Goal: Download file/media

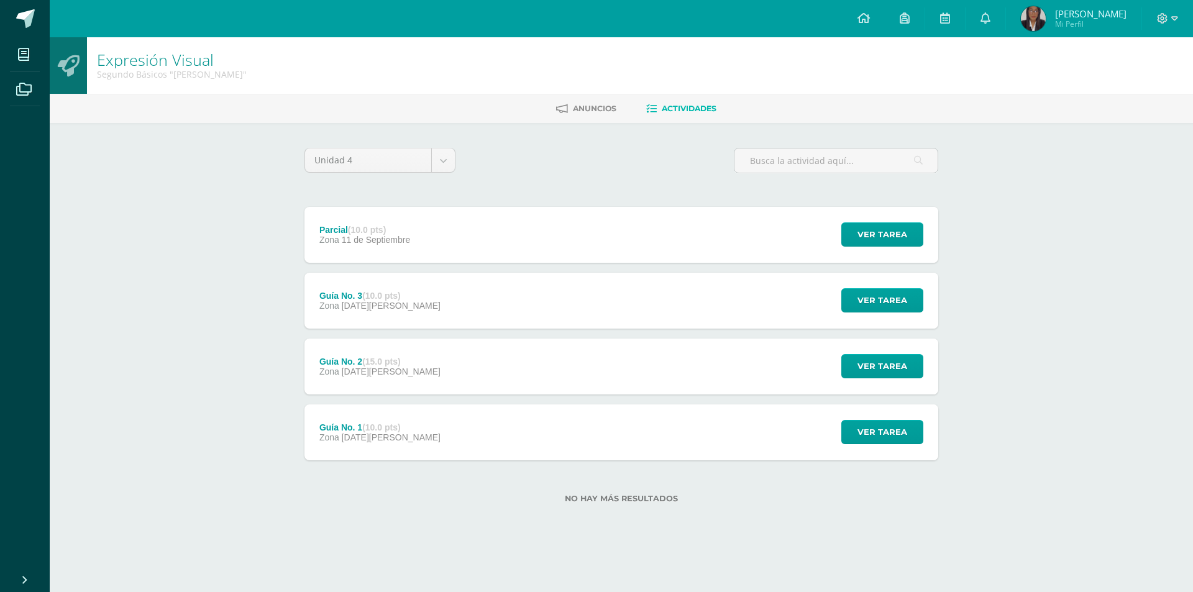
click at [417, 210] on div "Parcial (10.0 pts) Zona 11 de Septiembre" at bounding box center [364, 235] width 121 height 56
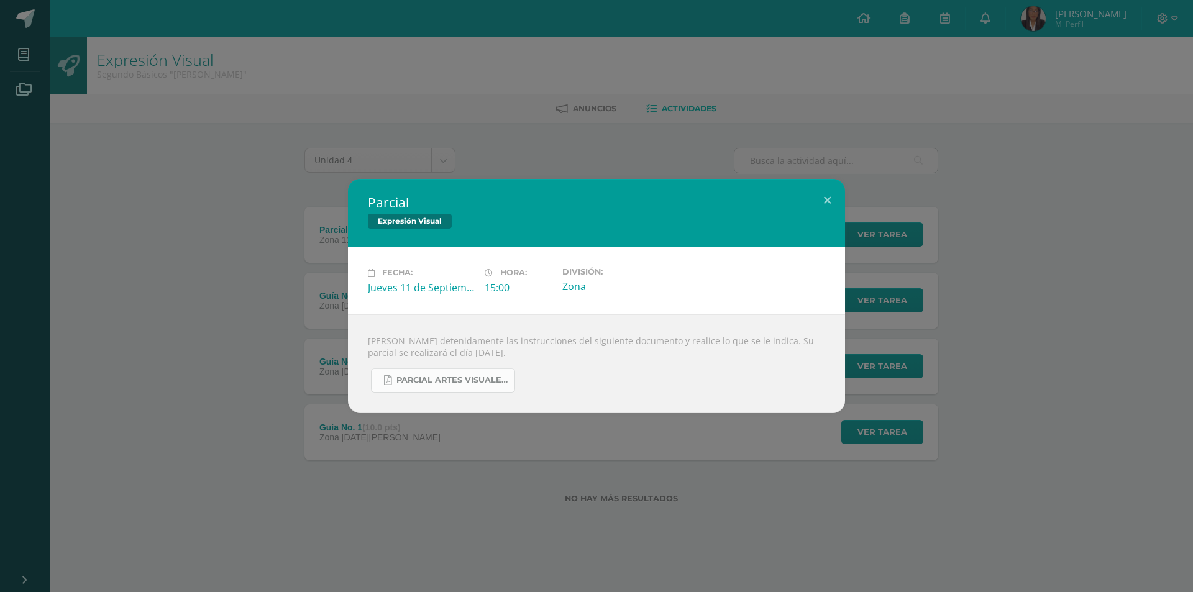
click at [467, 378] on span "PARCIAL ARTES VISUALES. IV BIM.docx.pdf" at bounding box center [452, 380] width 112 height 10
click at [71, 0] on div "Parcial Expresión Visual Fecha: Jueves 11 de Septiembre Hora: 15:00 División: Z…" at bounding box center [596, 296] width 1193 height 592
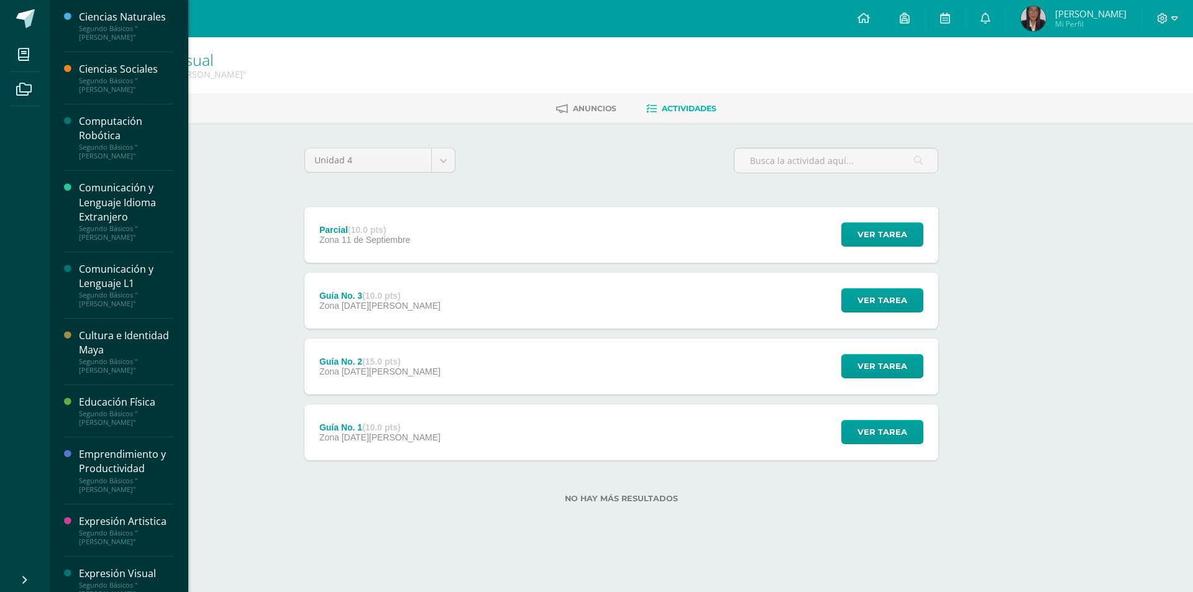
click at [107, 66] on div "Ciencias Sociales" at bounding box center [126, 69] width 94 height 14
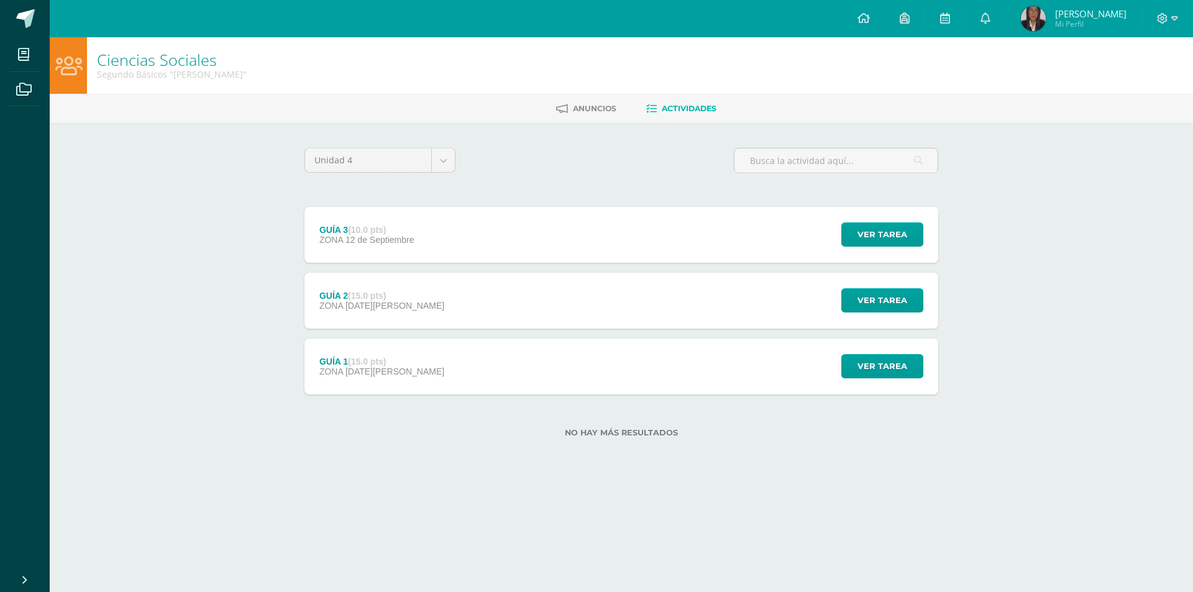
click at [418, 210] on div "GUÍA 3 (10.0 pts) ZONA 12 de Septiembre" at bounding box center [366, 235] width 124 height 56
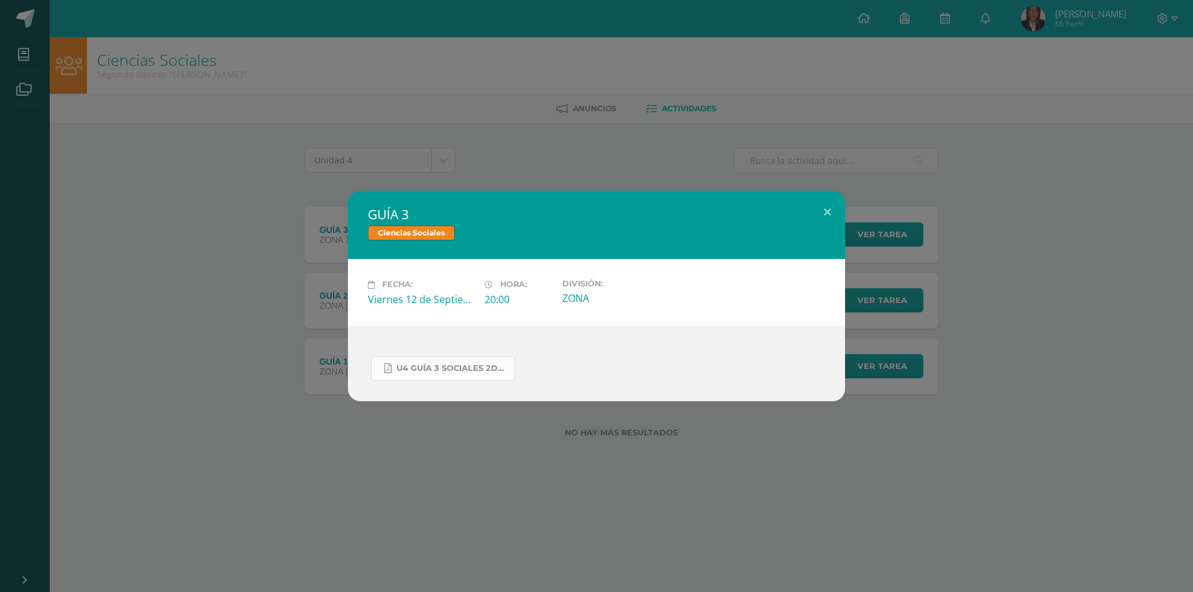
click at [498, 373] on span "U4 GUÍA 3 SOCIALES 2DO.pdf" at bounding box center [452, 369] width 112 height 10
click at [253, 21] on div "GUÍA 3 Ciencias Sociales Fecha: Viernes 12 de Septiembre Hora: 20:00 División: …" at bounding box center [596, 296] width 1193 height 592
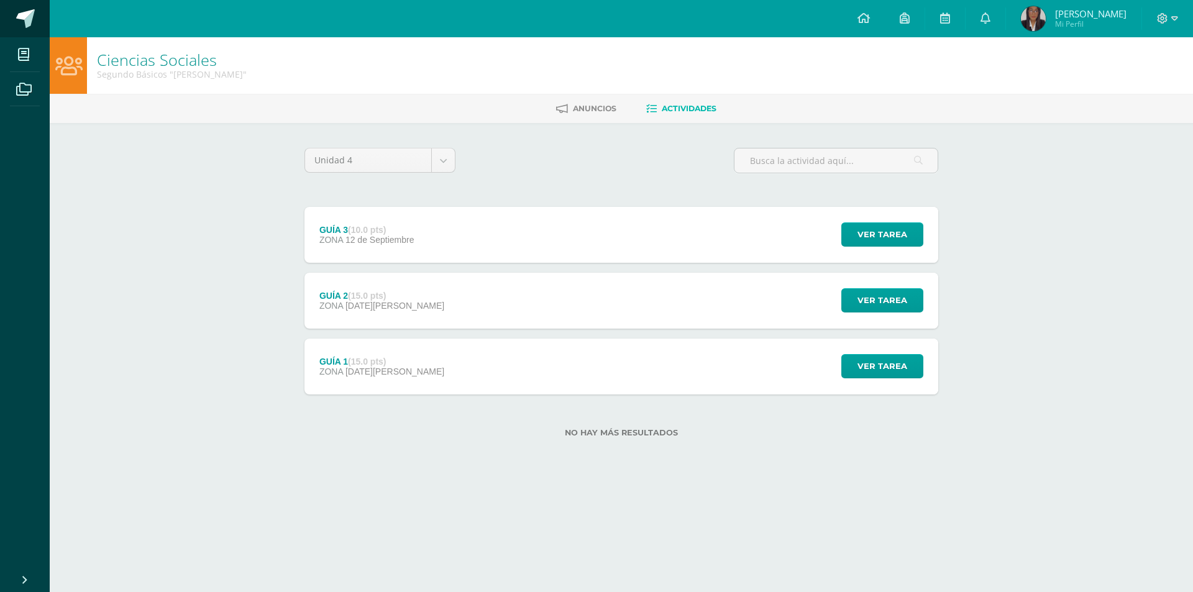
click at [32, 31] on link at bounding box center [25, 18] width 50 height 37
